Goal: Transaction & Acquisition: Purchase product/service

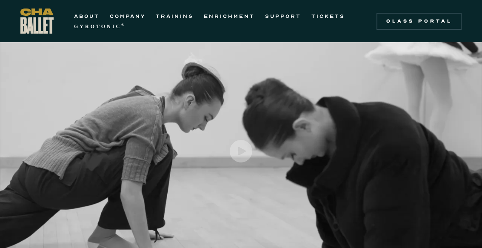
click at [323, 18] on link "TICKETS" at bounding box center [328, 16] width 34 height 10
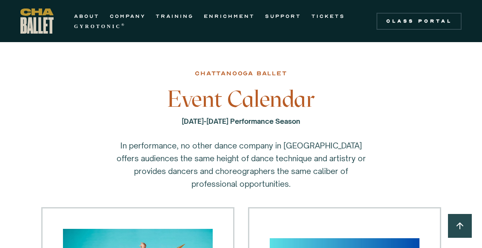
click at [325, 20] on link "TICKETS" at bounding box center [328, 16] width 34 height 10
click at [324, 15] on link "TICKETS" at bounding box center [328, 16] width 34 height 10
click at [38, 19] on img "home" at bounding box center [36, 21] width 33 height 25
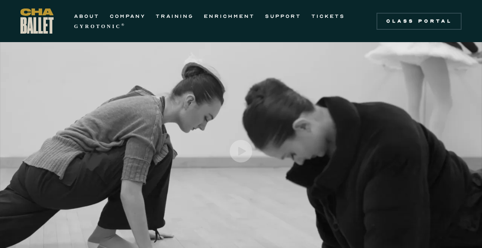
click at [131, 14] on link "COMPANY" at bounding box center [128, 16] width 36 height 10
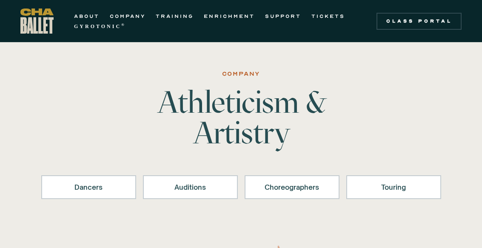
click at [326, 18] on link "TICKETS" at bounding box center [328, 16] width 34 height 10
